Goal: Find specific page/section: Find specific page/section

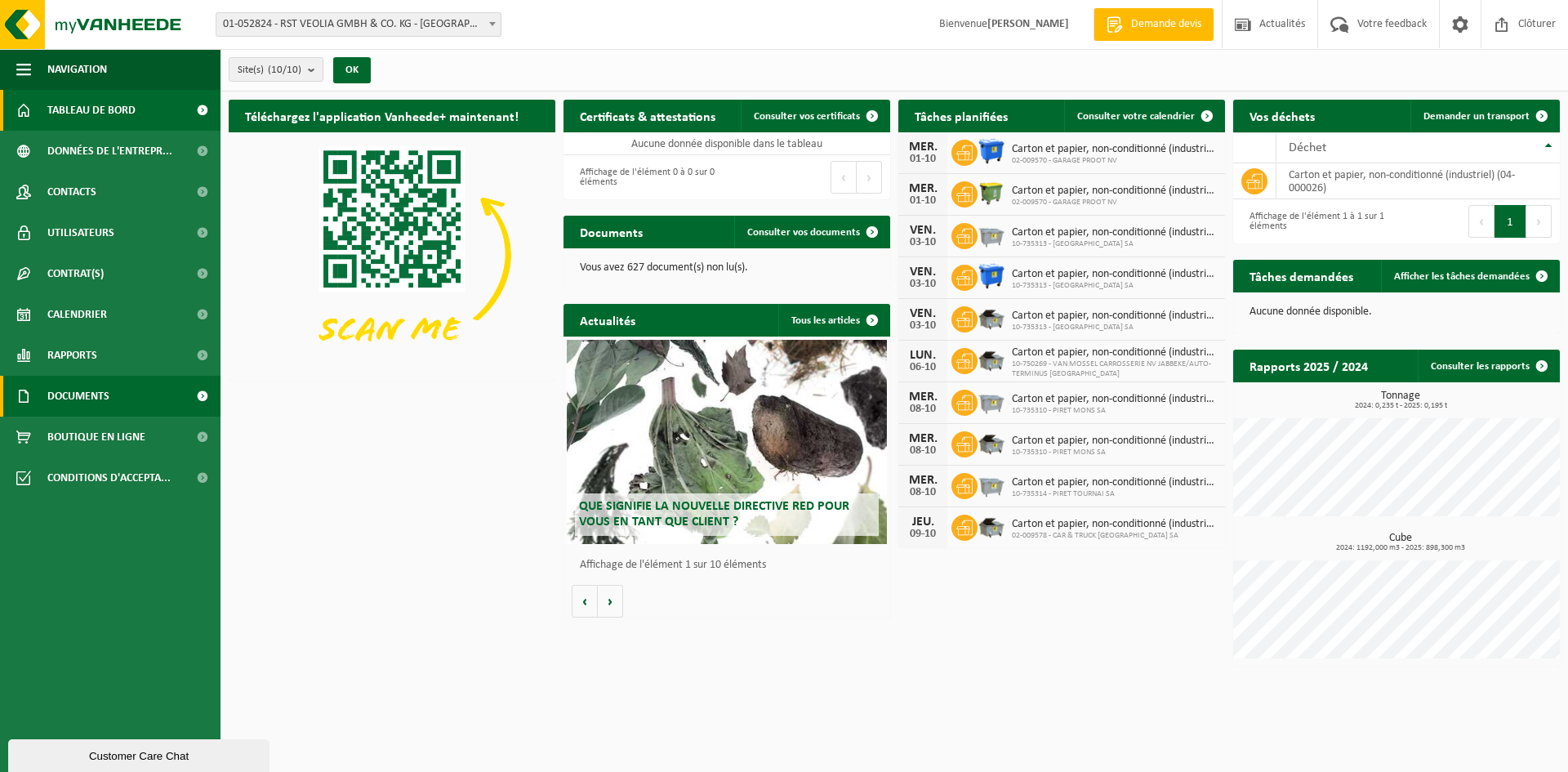
click at [113, 398] on link "Documents" at bounding box center [110, 396] width 220 height 41
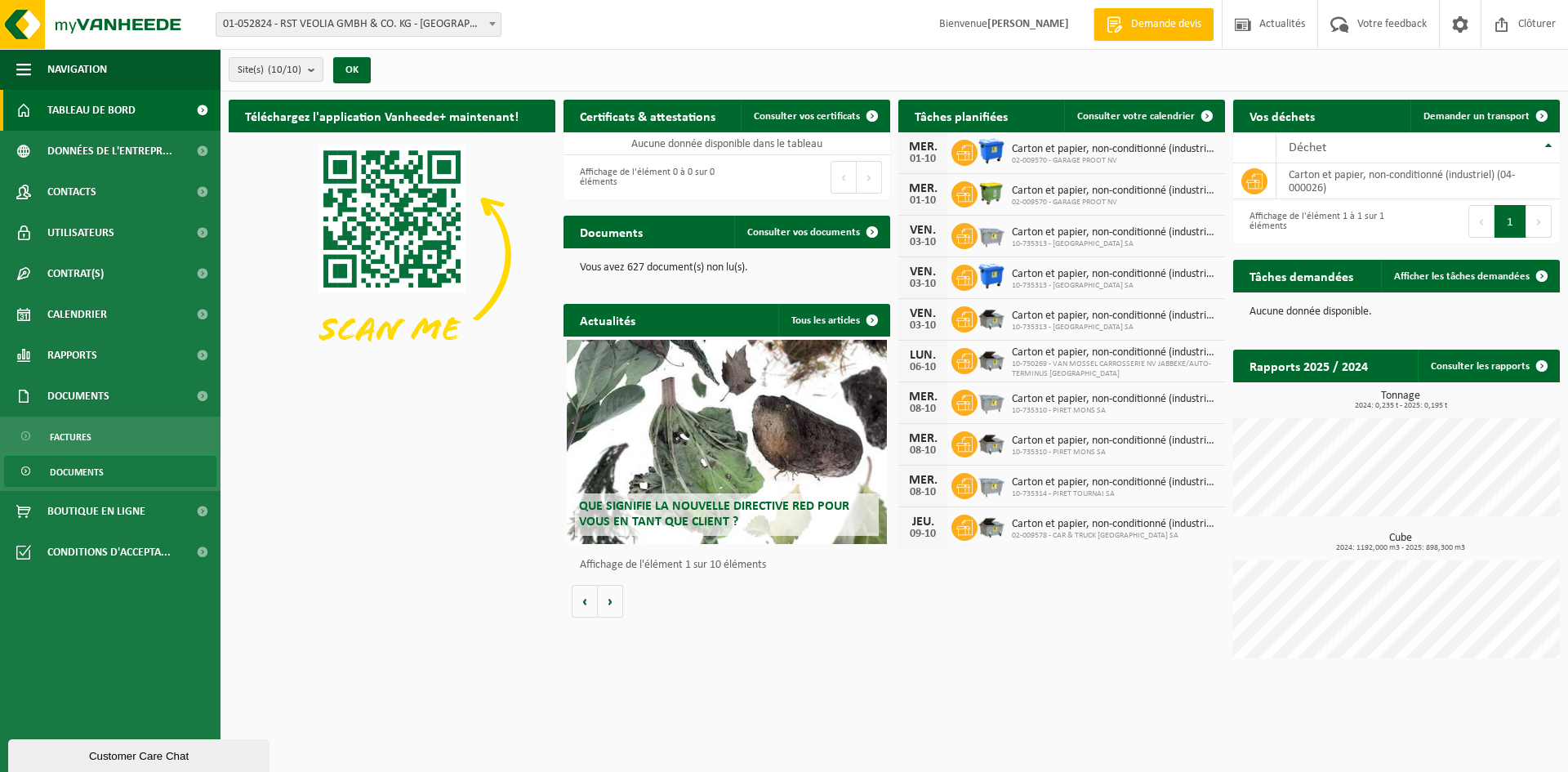
click at [81, 463] on span "Documents" at bounding box center [77, 472] width 54 height 31
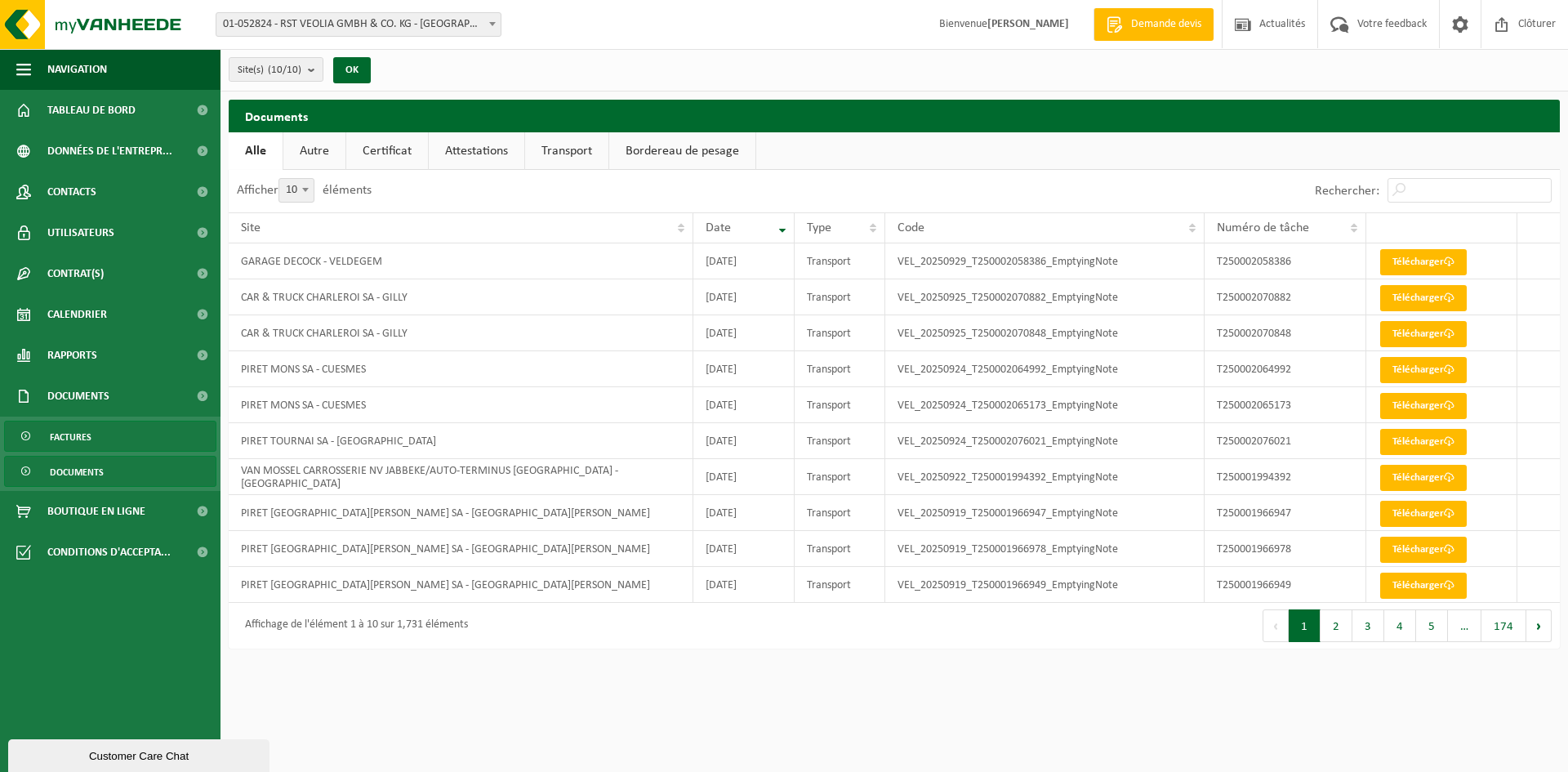
click at [88, 441] on span "Factures" at bounding box center [70, 437] width 42 height 31
